Goal: Information Seeking & Learning: Learn about a topic

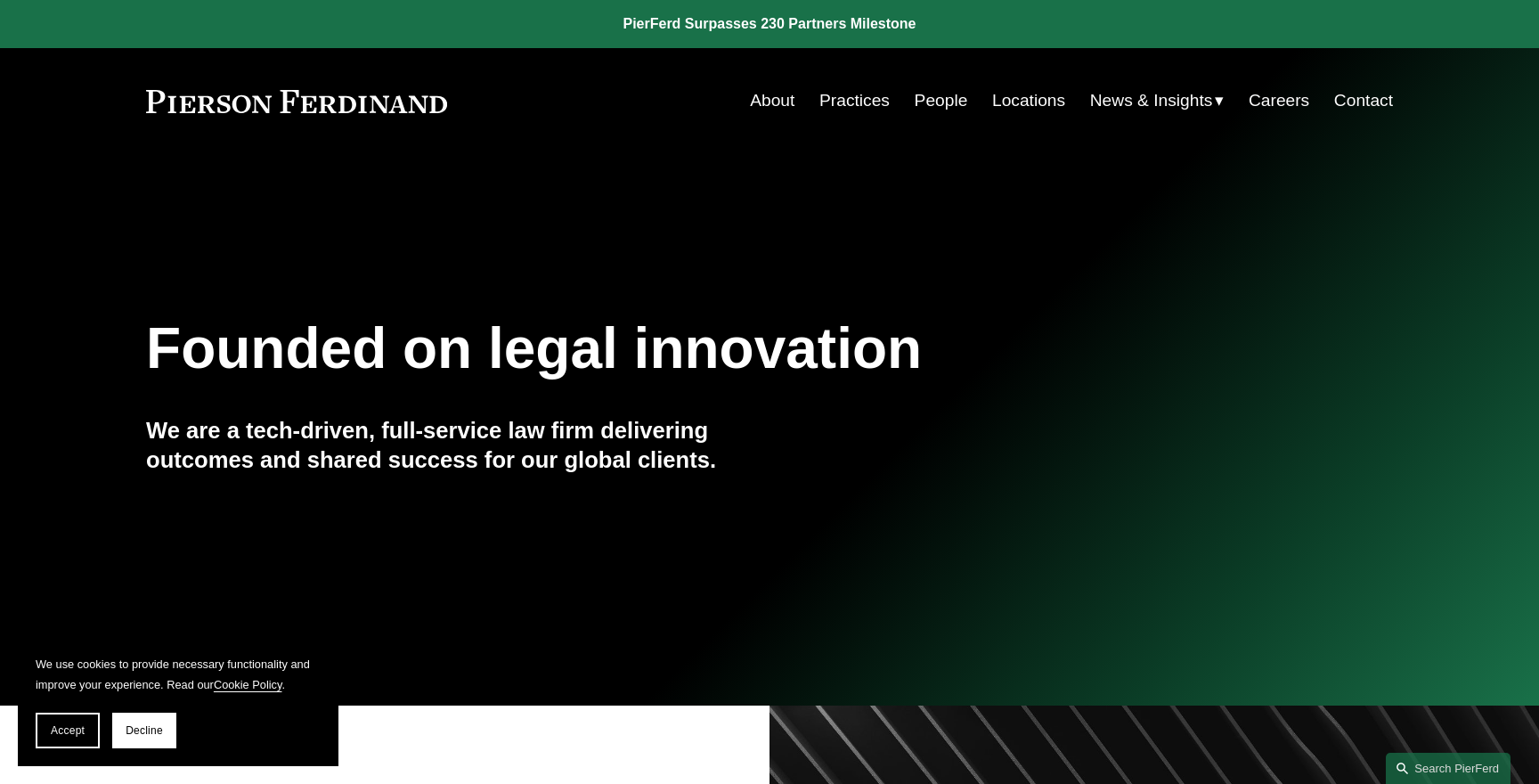
click at [941, 102] on link "People" at bounding box center [941, 101] width 53 height 34
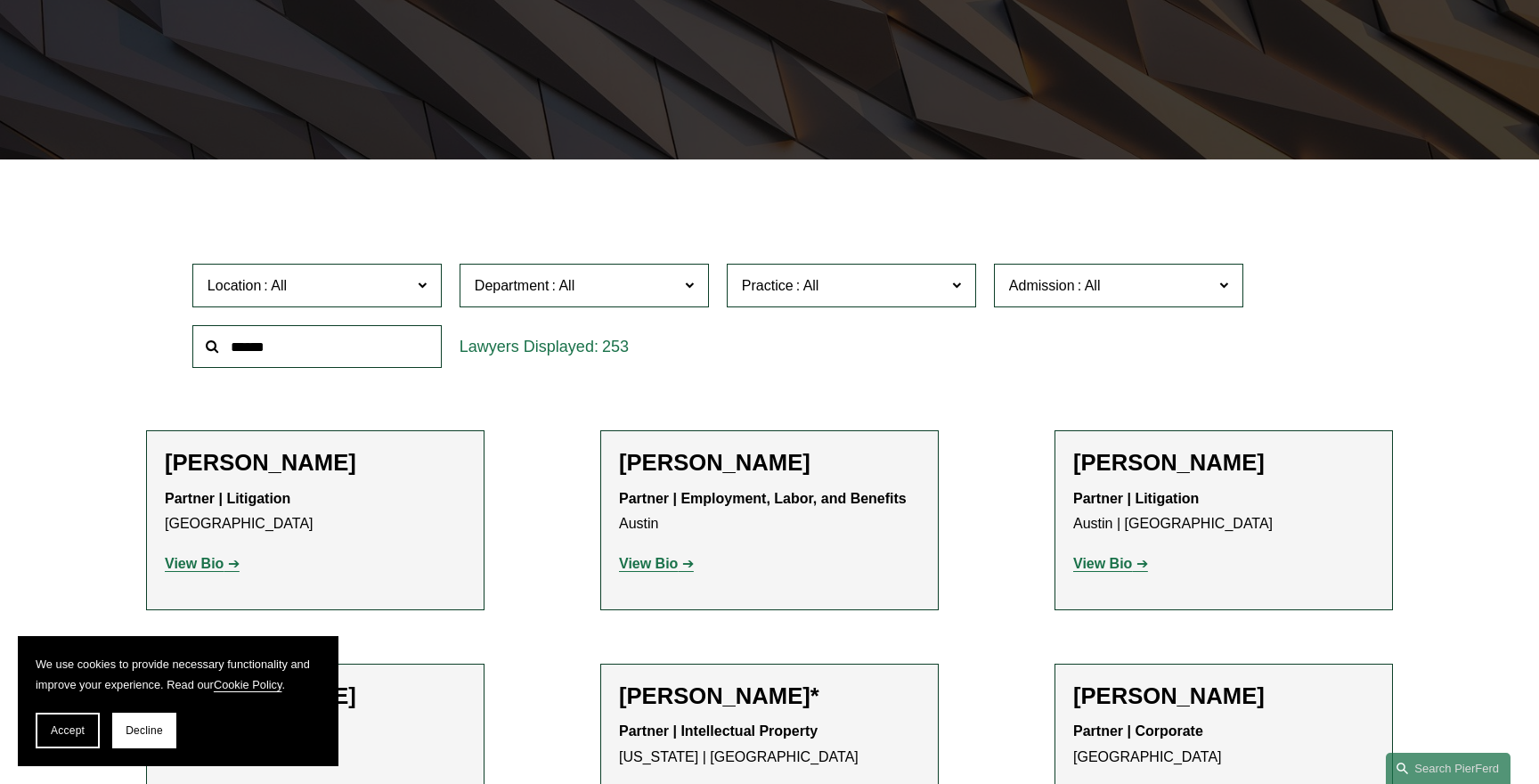
scroll to position [367, 0]
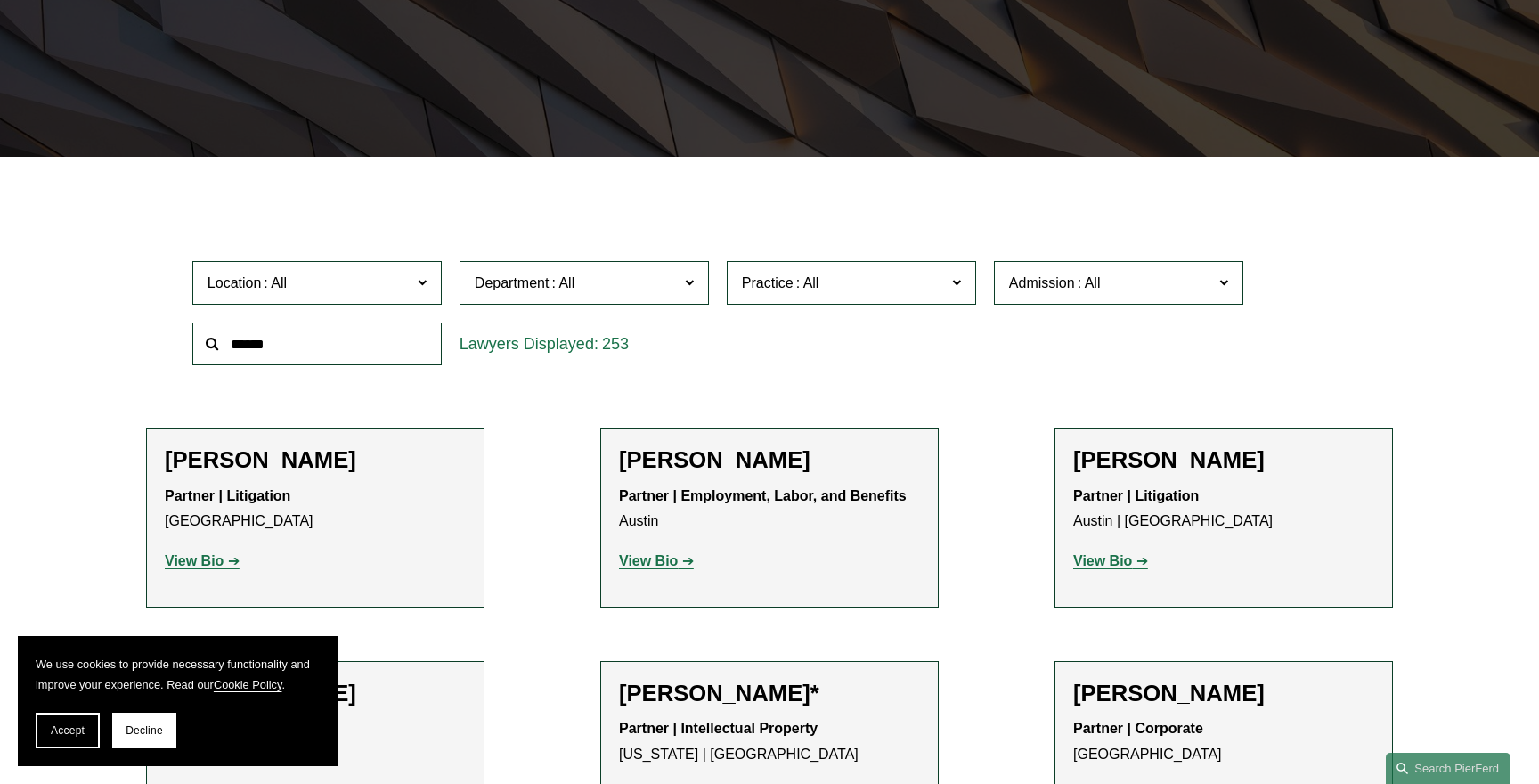
click at [340, 290] on span "Location" at bounding box center [309, 282] width 204 height 24
click at [0, 0] on link "[GEOGRAPHIC_DATA]" at bounding box center [0, 0] width 0 height 0
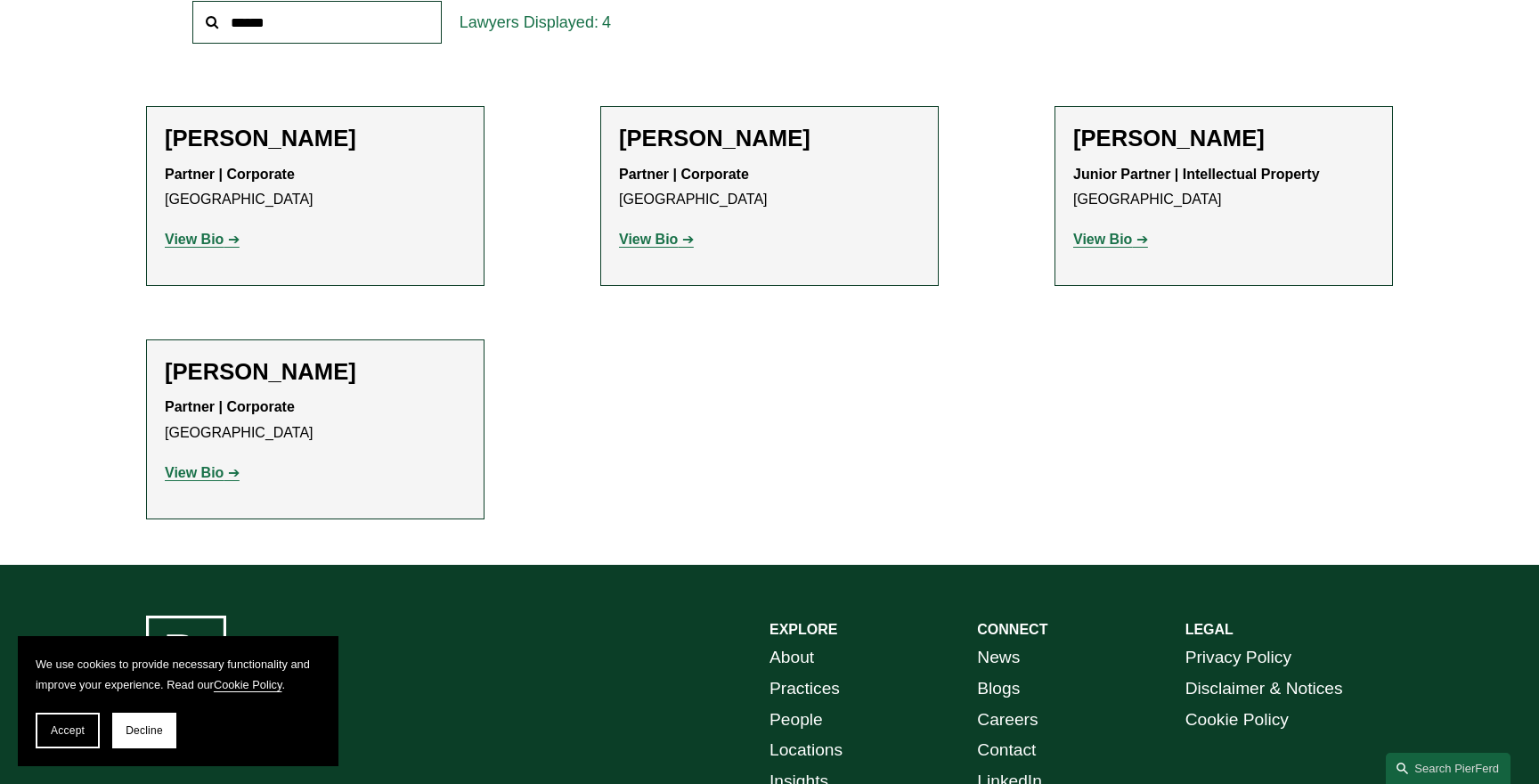
scroll to position [689, 0]
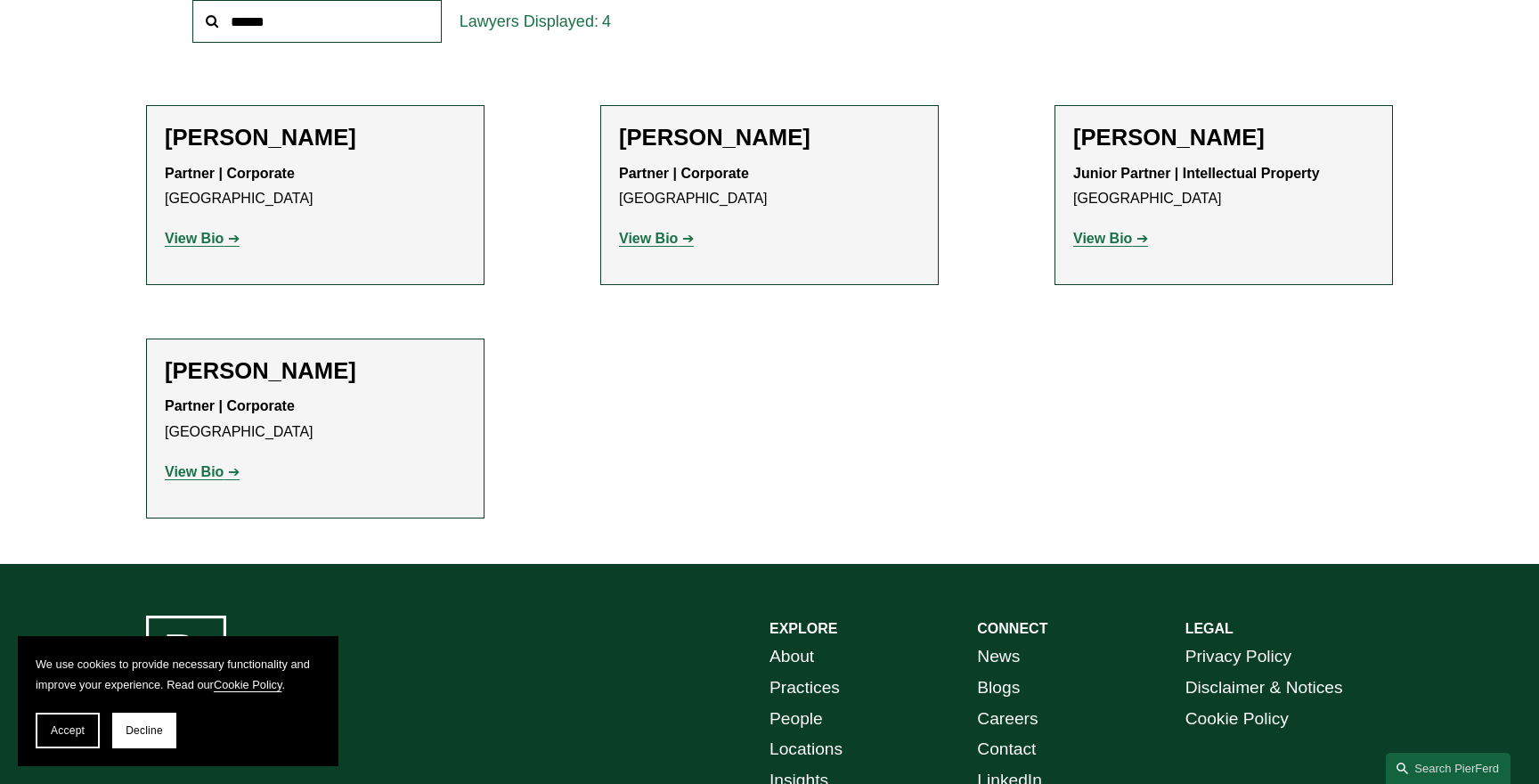
click at [657, 251] on p "View Bio" at bounding box center [770, 239] width 301 height 26
click at [658, 242] on strong "View Bio" at bounding box center [649, 238] width 59 height 15
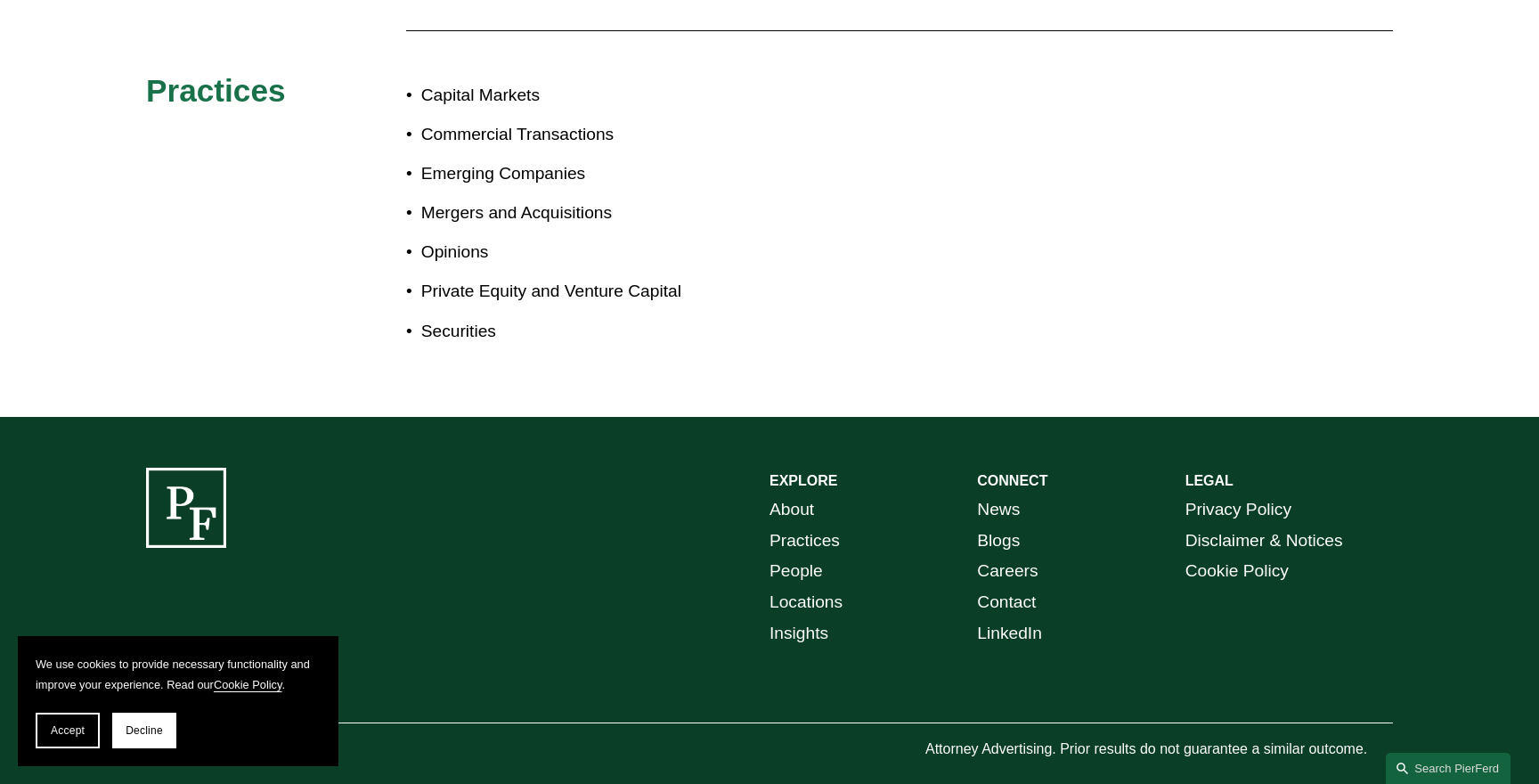
scroll to position [1147, 0]
